Goal: Information Seeking & Learning: Learn about a topic

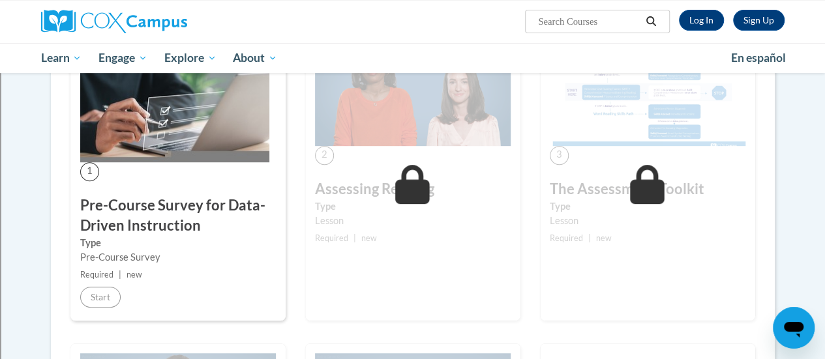
scroll to position [313, 0]
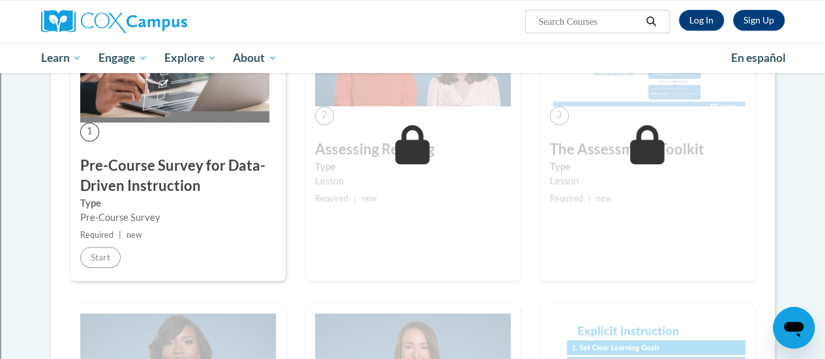
click at [403, 207] on div "2 Assessing Reading Type Lesson Required | new Start Details Feedback" at bounding box center [412, 133] width 215 height 295
click at [404, 243] on div "2 Assessing Reading Type Lesson Required | new Start Details Feedback" at bounding box center [412, 133] width 215 height 295
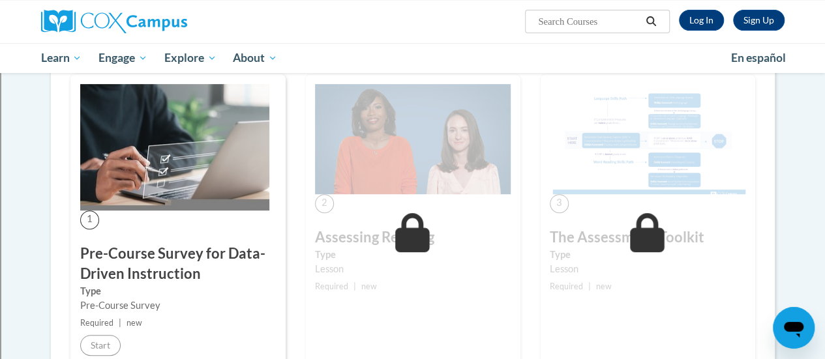
scroll to position [224, 0]
click at [167, 153] on img at bounding box center [174, 148] width 189 height 127
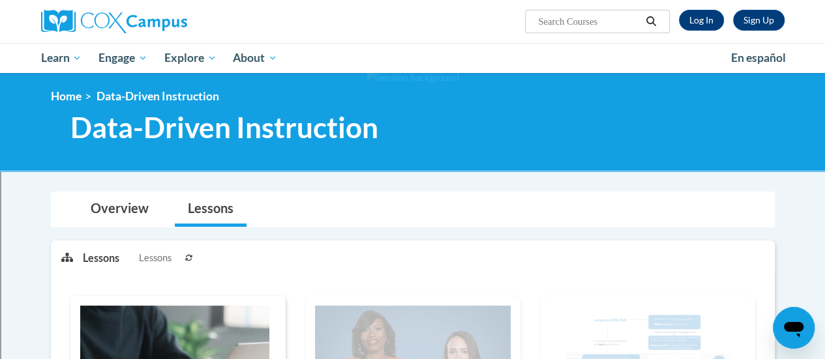
scroll to position [3, 0]
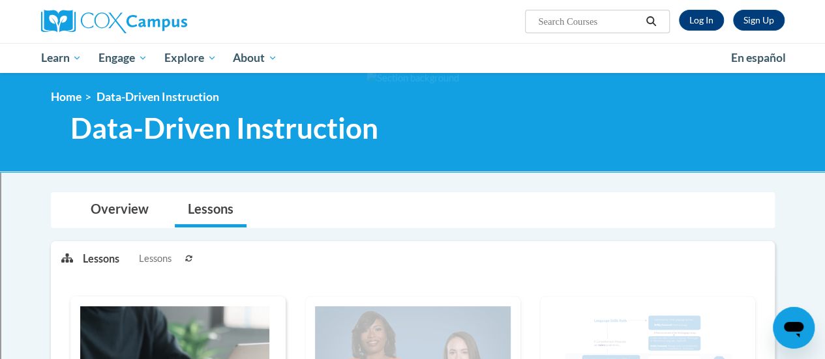
click at [100, 259] on p "Lessons" at bounding box center [101, 259] width 37 height 14
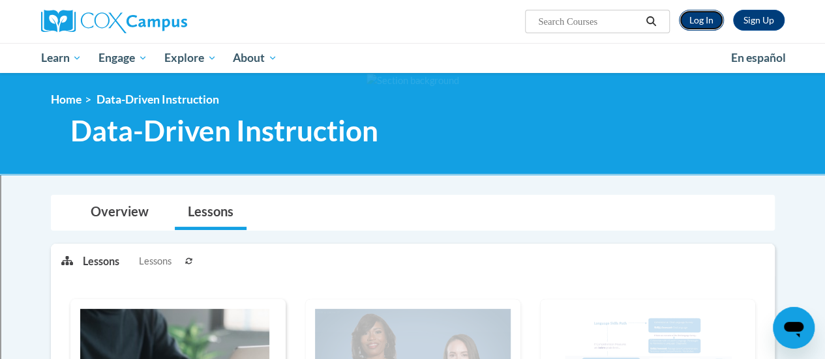
click at [716, 15] on link "Log In" at bounding box center [701, 20] width 45 height 21
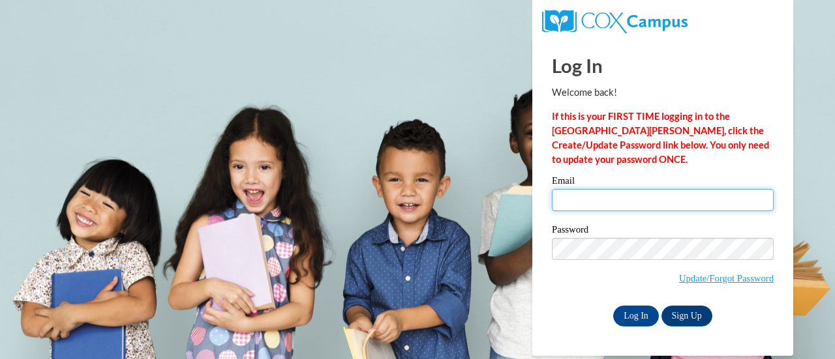
click at [650, 191] on input "Email" at bounding box center [663, 200] width 222 height 22
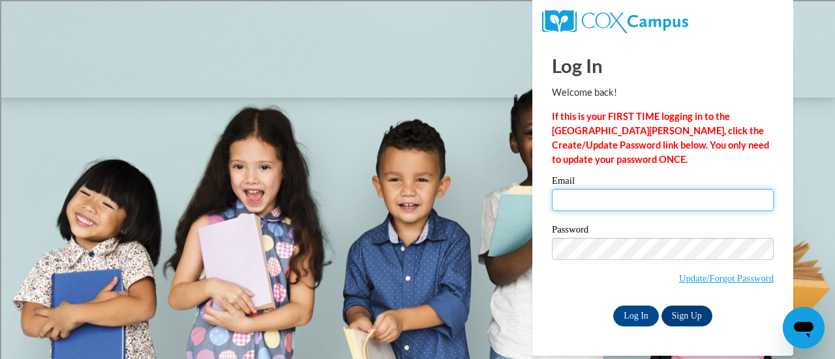
type input "donna.rivers@rusd.org"
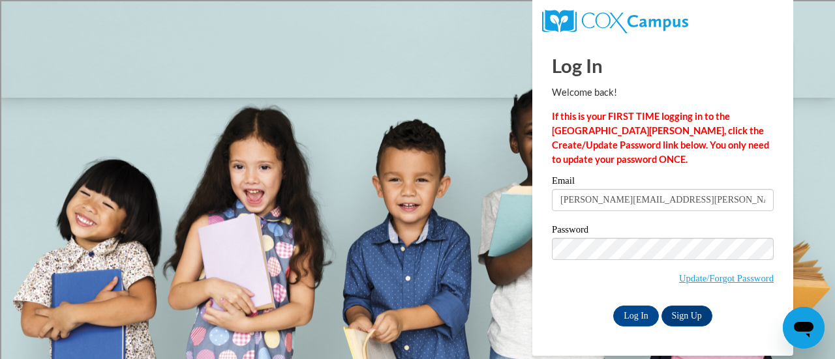
click at [651, 230] on label "Password" at bounding box center [663, 231] width 222 height 13
click at [624, 314] on input "Log In" at bounding box center [636, 316] width 46 height 21
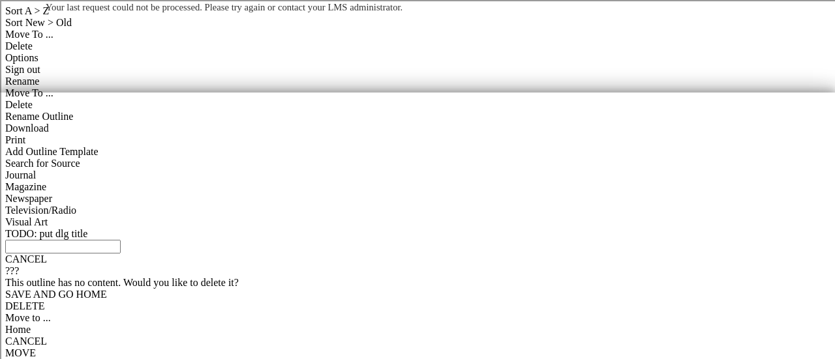
click at [456, 128] on body "Your last request could not be processed. Please try again or contact your LMS …" at bounding box center [417, 179] width 835 height 359
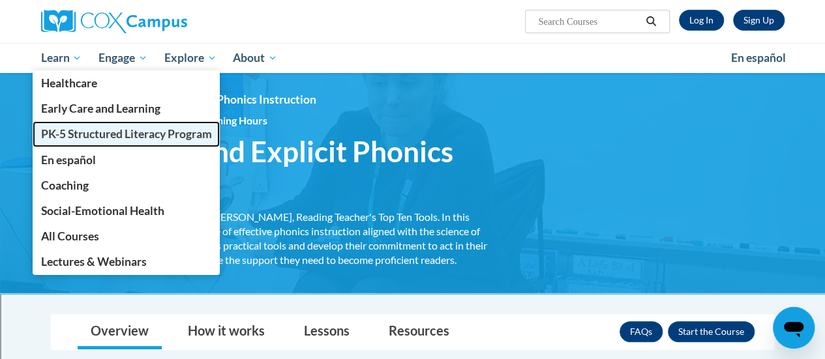
click at [47, 131] on span "PK-5 Structured Literacy Program" at bounding box center [125, 134] width 171 height 14
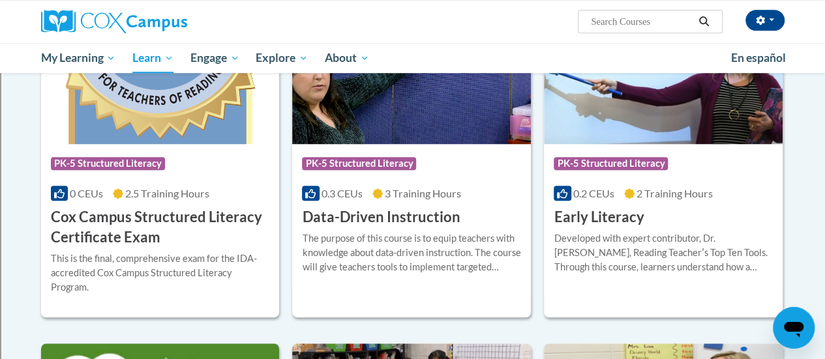
scroll to position [486, 0]
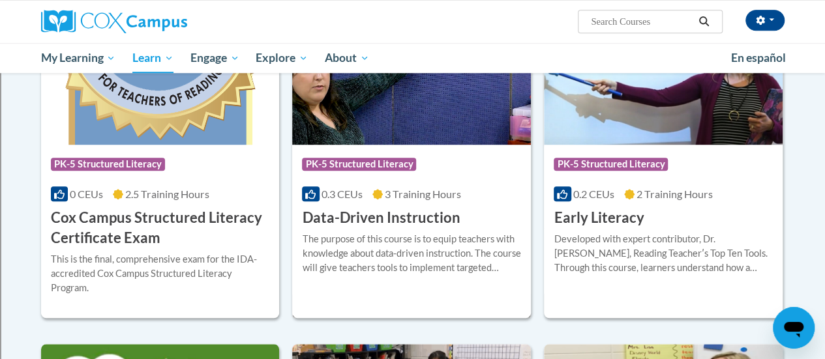
click at [378, 216] on h3 "Data-Driven Instruction" at bounding box center [381, 218] width 158 height 20
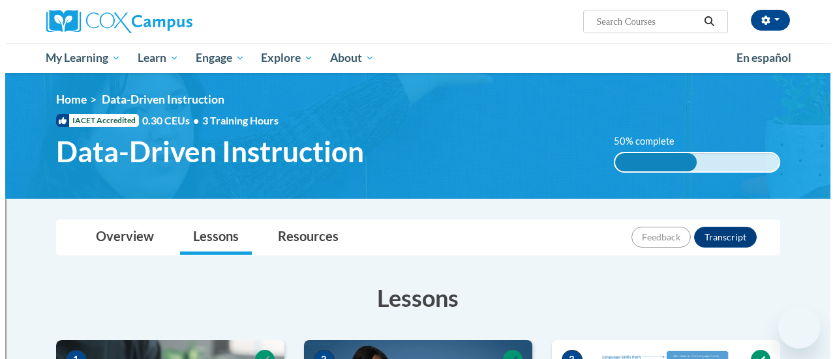
scroll to position [0, 0]
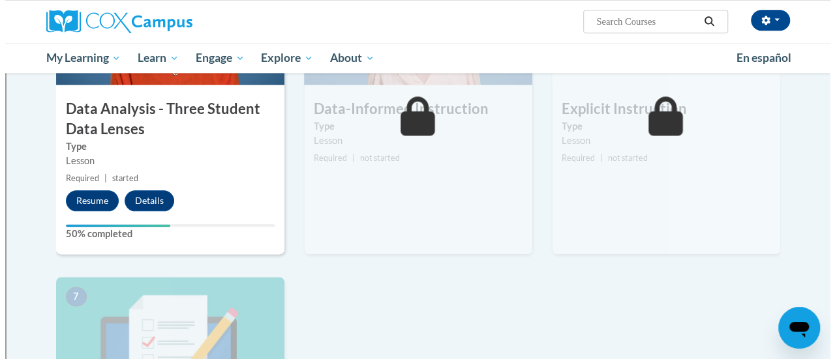
scroll to position [708, 0]
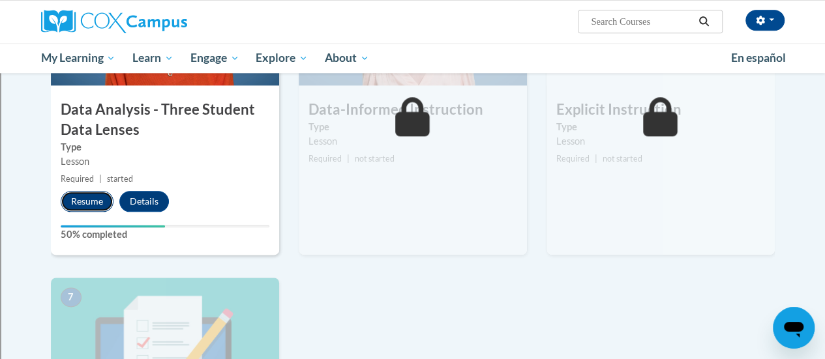
click at [81, 207] on button "Resume" at bounding box center [87, 201] width 53 height 21
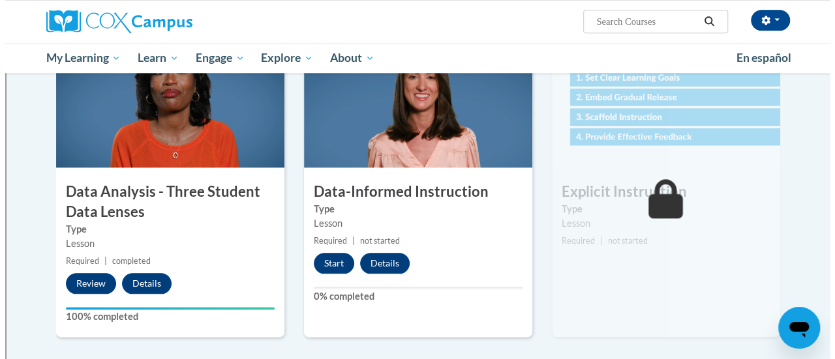
scroll to position [627, 0]
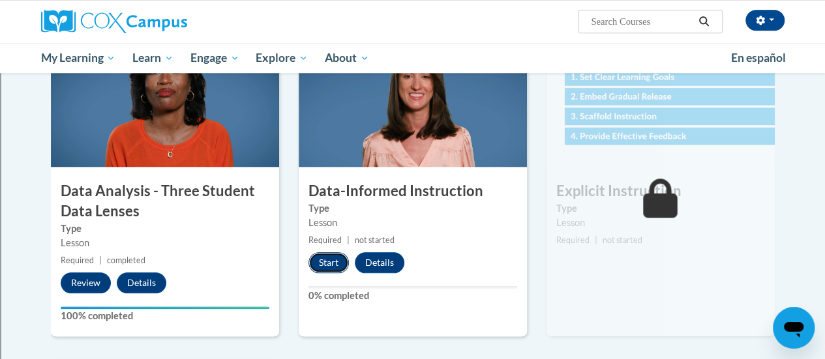
click at [333, 267] on button "Start" at bounding box center [329, 262] width 40 height 21
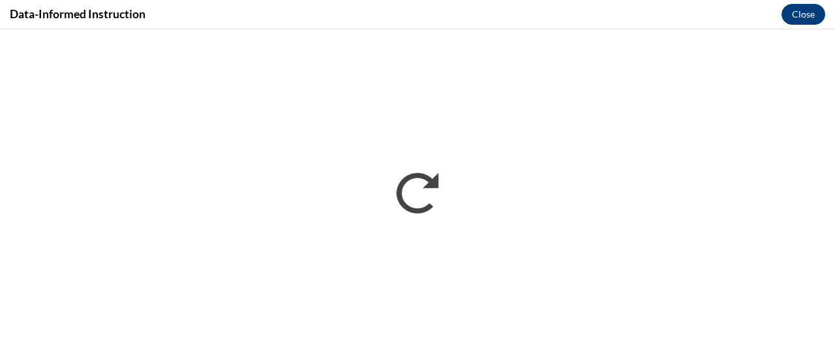
scroll to position [0, 0]
